Goal: Information Seeking & Learning: Learn about a topic

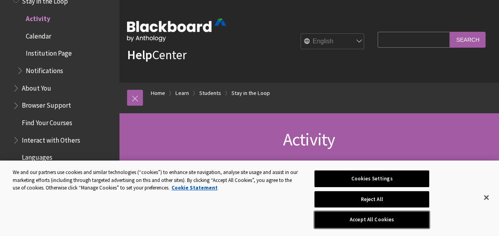
click at [358, 218] on button "Accept All Cookies" at bounding box center [371, 219] width 115 height 17
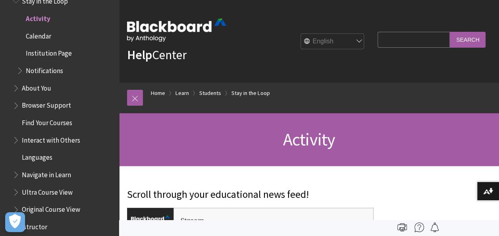
click at [403, 46] on input "Search Query" at bounding box center [413, 39] width 72 height 15
type input "e"
type input "register"
click at [470, 38] on input "Search" at bounding box center [468, 39] width 36 height 15
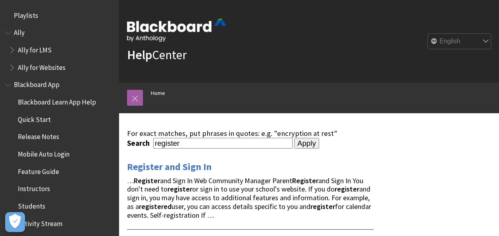
click at [470, 38] on select "English عربية Català Cymraeg Deutsch Español Suomi Français עברית Italiano 日本語 …" at bounding box center [459, 42] width 63 height 16
